Goal: Obtain resource: Download file/media

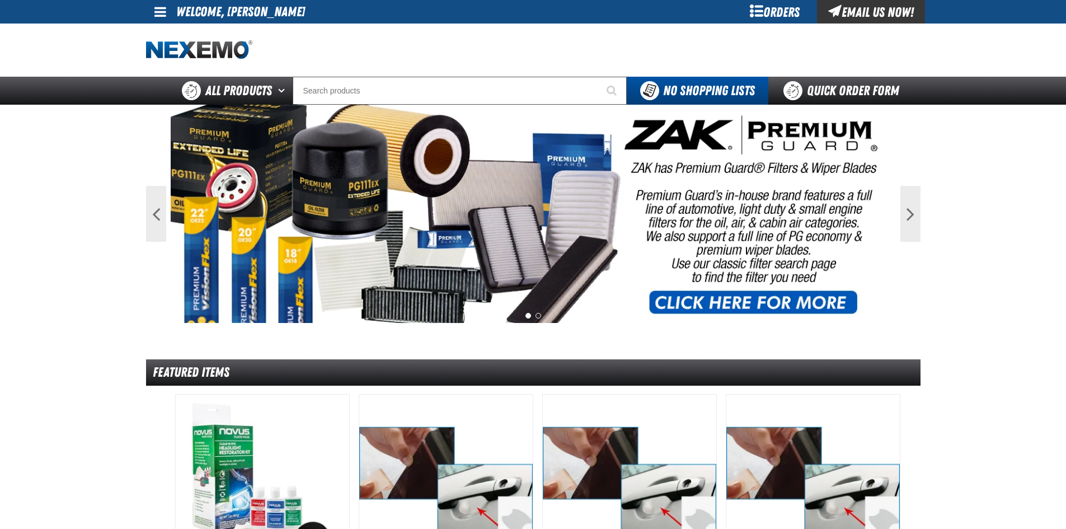
click at [153, 7] on link at bounding box center [161, 12] width 30 height 24
click at [175, 30] on link "My Account My Account" at bounding box center [176, 33] width 50 height 11
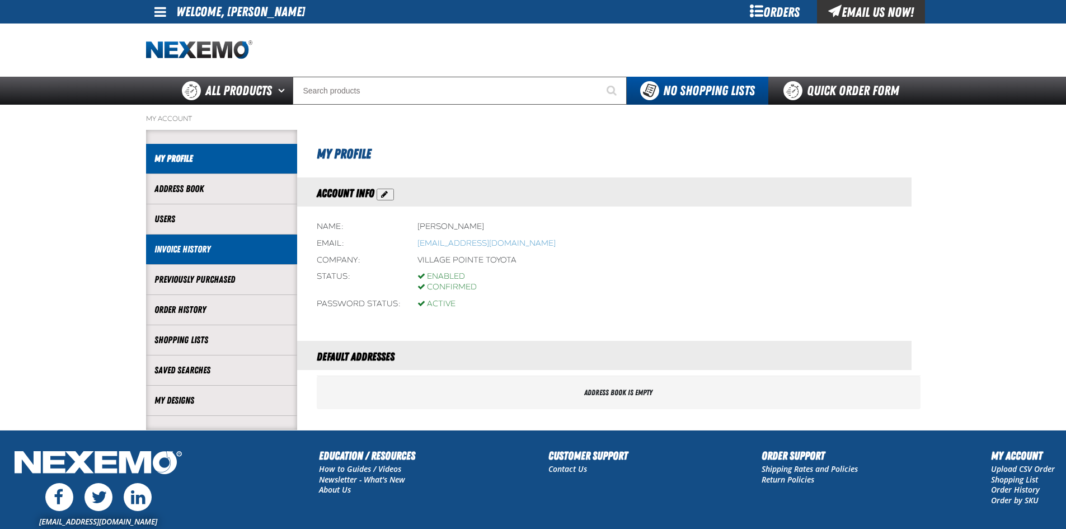
click at [186, 253] on link "Invoice History" at bounding box center [222, 249] width 134 height 13
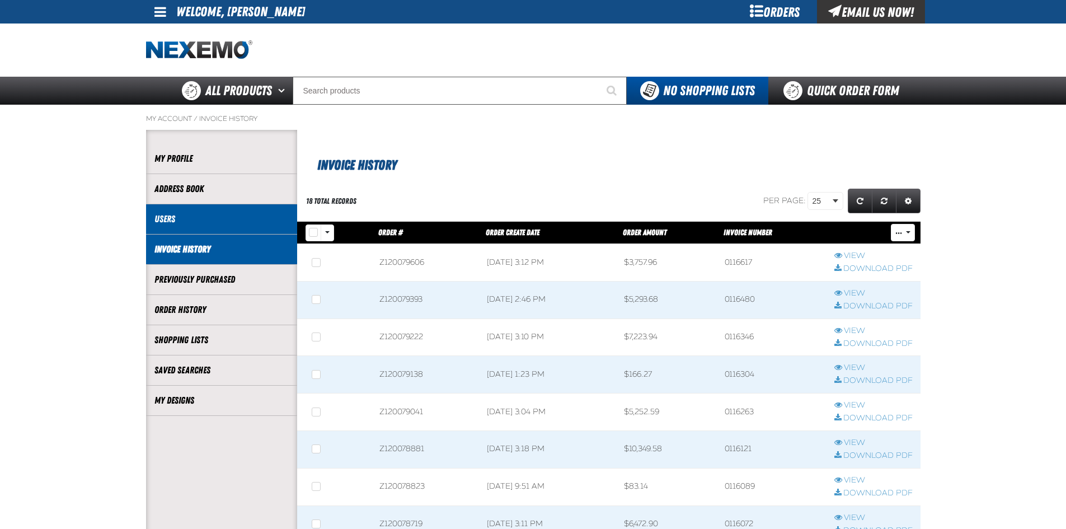
scroll to position [1, 1]
click at [859, 268] on link "Download PDF" at bounding box center [874, 269] width 78 height 11
